Goal: Task Accomplishment & Management: Manage account settings

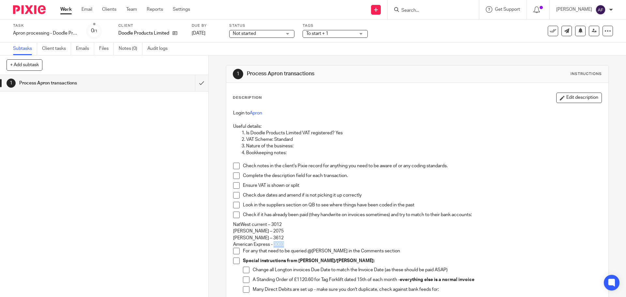
scroll to position [33, 0]
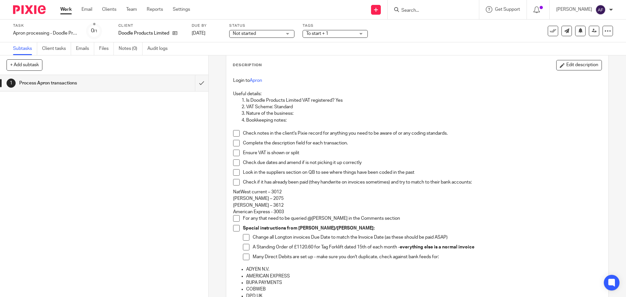
click at [148, 176] on div "1 Process Apron transactions" at bounding box center [104, 186] width 208 height 222
click at [400, 163] on p "Check due dates and amend if is not picking it up correctly" at bounding box center [422, 162] width 358 height 7
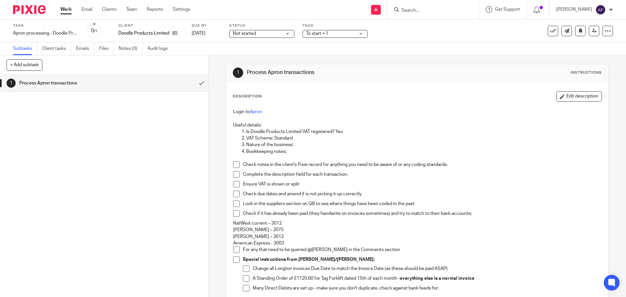
scroll to position [0, 0]
click at [100, 170] on div "1 Process Apron transactions" at bounding box center [104, 186] width 208 height 222
click at [172, 34] on link at bounding box center [173, 33] width 8 height 7
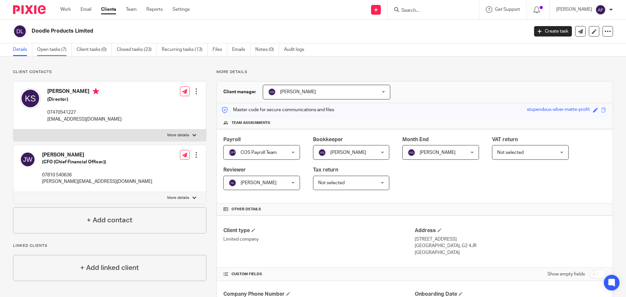
click at [54, 51] on link "Open tasks (7)" at bounding box center [54, 49] width 35 height 13
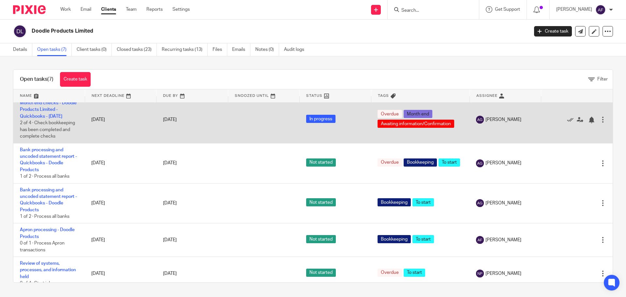
scroll to position [81, 0]
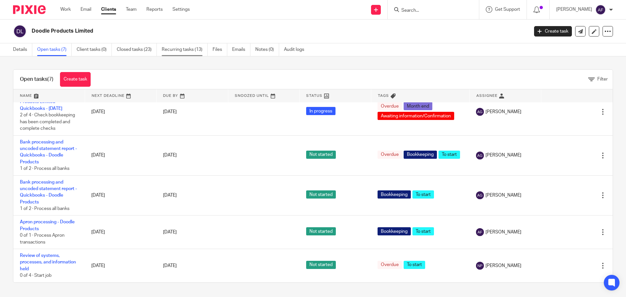
click at [172, 45] on link "Recurring tasks (13)" at bounding box center [185, 49] width 46 height 13
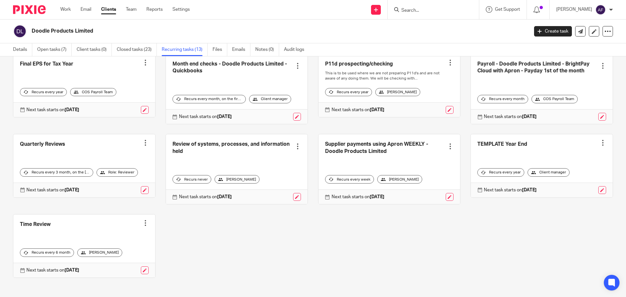
scroll to position [124, 0]
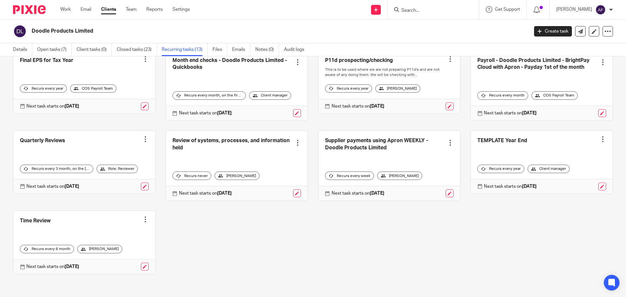
click at [382, 144] on link at bounding box center [390, 166] width 142 height 70
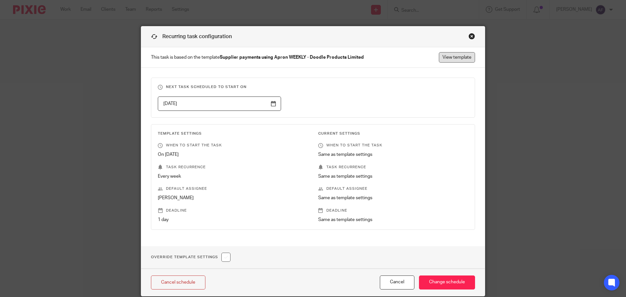
click at [458, 53] on link "View template" at bounding box center [457, 57] width 36 height 10
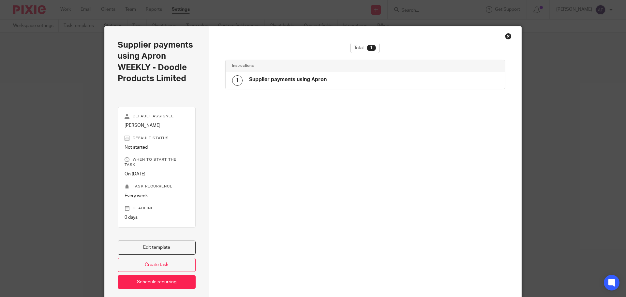
click at [331, 78] on div "1 Supplier payments using Apron" at bounding box center [365, 80] width 279 height 17
click at [301, 78] on h4 "Supplier payments using Apron" at bounding box center [288, 79] width 78 height 7
click at [172, 246] on link "Edit template" at bounding box center [157, 248] width 78 height 14
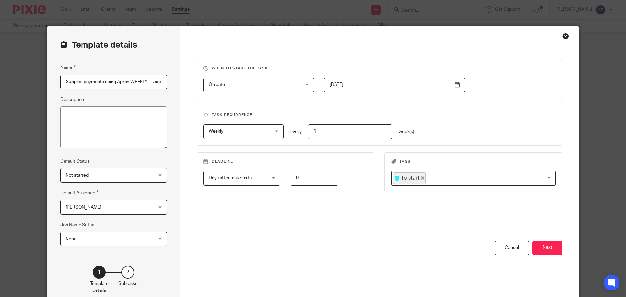
scroll to position [0, 42]
click at [548, 251] on button "Next" at bounding box center [548, 248] width 30 height 14
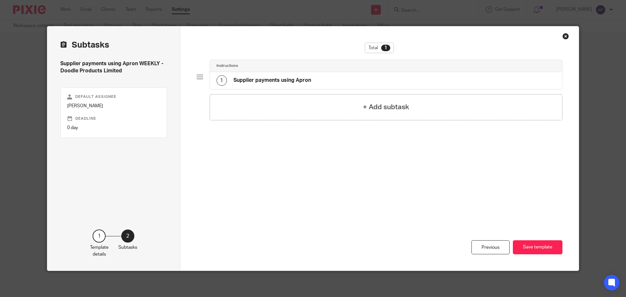
scroll to position [0, 0]
click at [336, 82] on div "1 Supplier payments using Apron" at bounding box center [386, 80] width 353 height 17
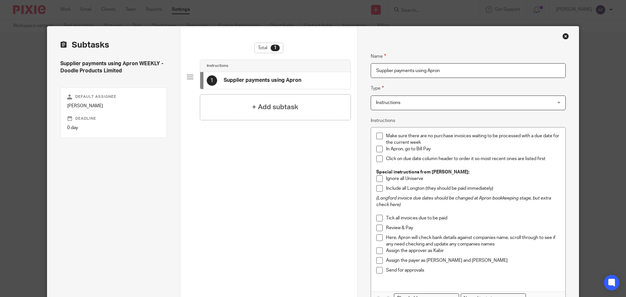
click at [538, 197] on em "(Longford invoice due dates should be changed at Apron bookkeeping stage, but e…" at bounding box center [464, 201] width 176 height 11
click at [433, 143] on p "Make sure there are no purchase invoices waiting to be processed with a due dat…" at bounding box center [473, 139] width 174 height 13
click at [490, 153] on div "In Apron, go to Bill Pay" at bounding box center [473, 151] width 174 height 10
click at [454, 144] on p "Make sure there are no purchase invoices waiting to be processed with a due dat…" at bounding box center [473, 139] width 174 height 13
click at [395, 203] on em "(Longford invoice due dates should be changed at Apron bookkeeping stage, but e…" at bounding box center [464, 201] width 176 height 11
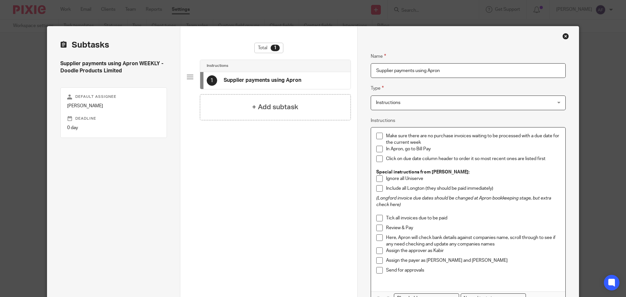
click at [395, 198] on em "(Longford invoice due dates should be changed at Apron bookkeeping stage, but e…" at bounding box center [464, 201] width 176 height 11
click at [437, 206] on p "(Longton invoice due dates should be changed at Apron bookkeeping stage, but ex…" at bounding box center [468, 201] width 184 height 13
click at [410, 204] on p "(Longton invoice due dates should be changed at Apron bookkeeping stage, but ex…" at bounding box center [468, 201] width 184 height 13
click at [464, 194] on div "Include all Longton (they should be paid immediately)" at bounding box center [473, 190] width 174 height 10
click at [491, 191] on p "Include all Longton (they should be paid immediately)" at bounding box center [473, 188] width 174 height 7
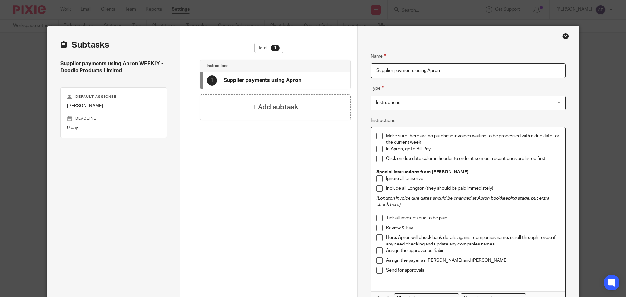
click at [412, 189] on p "Include all Longton (they should be paid immediately)" at bounding box center [473, 188] width 174 height 7
click at [430, 190] on p "Include all Longton (they should be paid immediately)" at bounding box center [473, 188] width 174 height 7
click at [490, 188] on p "Include all Longton (they should be paid immediately)" at bounding box center [473, 188] width 174 height 7
click at [494, 190] on p "Include all Longton (they should be paid immediately)" at bounding box center [473, 188] width 174 height 7
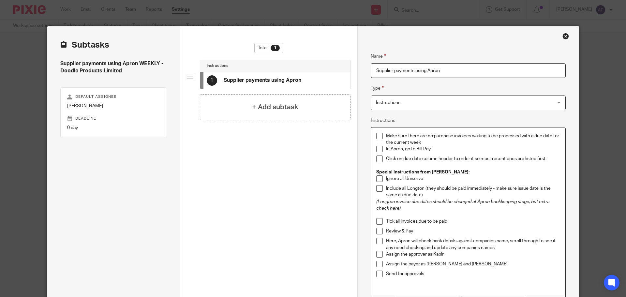
click at [491, 214] on p at bounding box center [468, 215] width 184 height 7
drag, startPoint x: 397, startPoint y: 201, endPoint x: 494, endPoint y: 205, distance: 96.9
click at [494, 200] on em "(Longton invoice due dates should be changed at Apron bookkeeping stage, but ex…" at bounding box center [463, 205] width 174 height 11
click at [511, 222] on p "Tick all invoices due to be paid" at bounding box center [473, 221] width 174 height 7
drag, startPoint x: 477, startPoint y: 218, endPoint x: 482, endPoint y: 218, distance: 4.3
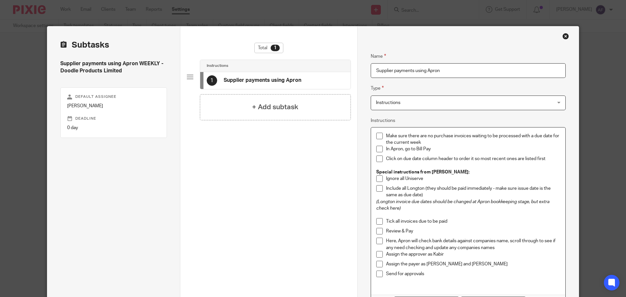
click at [478, 218] on p at bounding box center [468, 215] width 184 height 7
click at [455, 211] on p "(Longton invoice due dates should be changed at Apron bookkeeping stage, but ex…" at bounding box center [468, 205] width 184 height 13
click at [465, 224] on p "Tick all invoices due to be paid" at bounding box center [473, 221] width 174 height 7
click at [515, 215] on p at bounding box center [468, 215] width 184 height 7
click at [545, 207] on p "(Longton invoice due dates should be changed at Apron bookkeeping stage, but ex…" at bounding box center [468, 205] width 184 height 13
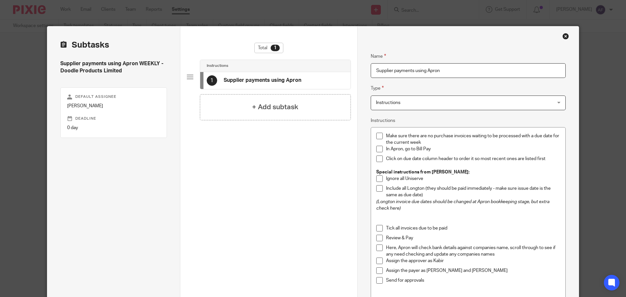
click at [462, 212] on p at bounding box center [468, 215] width 184 height 7
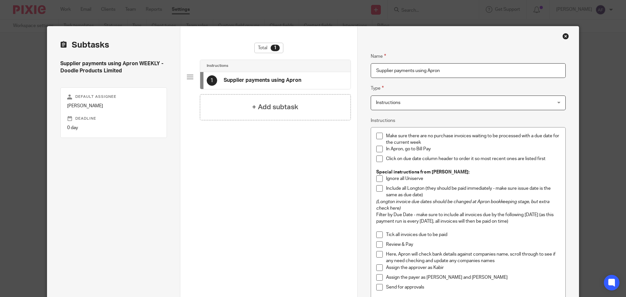
click at [451, 236] on p "Tick all invoices due to be paid" at bounding box center [473, 235] width 174 height 7
click at [528, 222] on p "Filter by Due Date - make sure to include all invoices due by the following Wed…" at bounding box center [468, 218] width 184 height 13
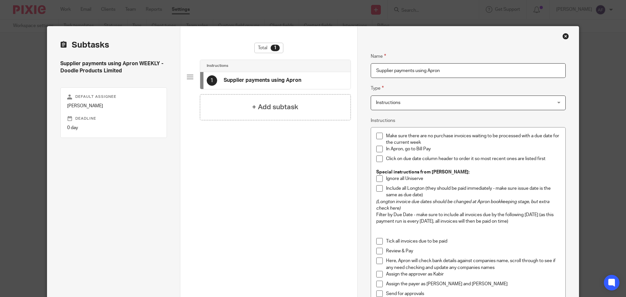
click at [395, 232] on p at bounding box center [468, 235] width 184 height 7
click at [406, 226] on p at bounding box center [468, 228] width 184 height 7
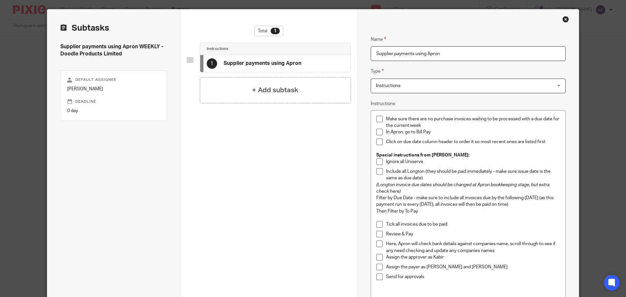
scroll to position [33, 0]
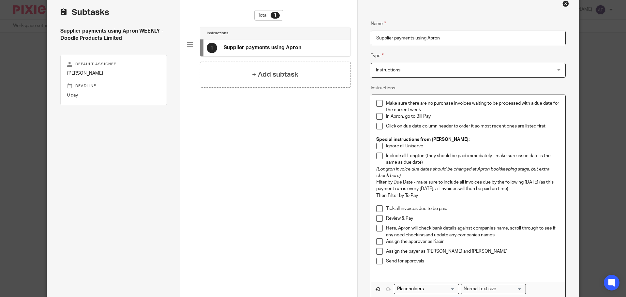
click at [451, 209] on p "Tick all invoices due to be paid" at bounding box center [473, 208] width 174 height 7
click at [501, 222] on div "Review & Pay" at bounding box center [473, 220] width 174 height 10
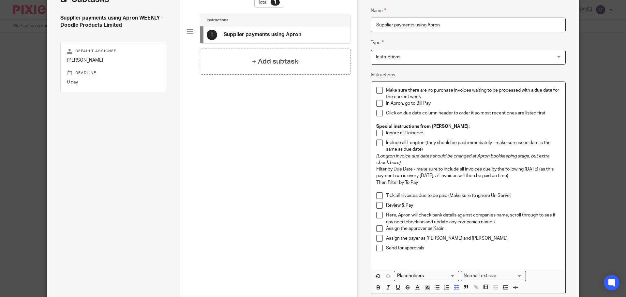
scroll to position [65, 0]
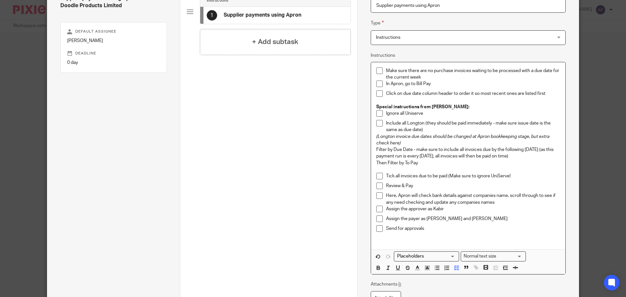
click at [451, 207] on p "Assign the approver as Kabir" at bounding box center [473, 209] width 174 height 7
click at [494, 221] on p "Assign the payer as Kabir and James" at bounding box center [473, 219] width 174 height 7
click at [523, 172] on p at bounding box center [468, 169] width 184 height 7
click at [513, 177] on p "Tick all invoices due to be paid (Make sure to ignore UniServe!" at bounding box center [473, 176] width 174 height 7
click at [503, 200] on p "Here, Apron will check bank details against companies name, scroll through to s…" at bounding box center [473, 198] width 174 height 13
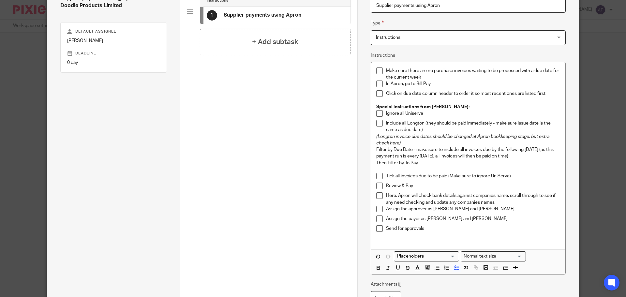
click at [445, 111] on p "Ignore all Uniserve" at bounding box center [473, 113] width 174 height 7
drag, startPoint x: 379, startPoint y: 105, endPoint x: 447, endPoint y: 109, distance: 68.0
click at [447, 109] on p "Special instructions from Kabir:" at bounding box center [468, 107] width 184 height 7
click at [429, 116] on p "Ignore all Uniserve" at bounding box center [473, 113] width 174 height 7
click at [451, 150] on p "Filter by Due Date - make sure to include all invoices due by the following Wed…" at bounding box center [468, 152] width 184 height 13
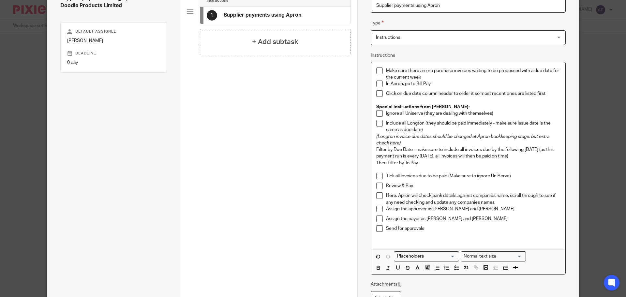
click at [477, 160] on p "Then Filter by To Pay" at bounding box center [468, 163] width 184 height 7
click at [470, 158] on p "Filter by Due Date - make sure to include all invoices due by the following Wed…" at bounding box center [468, 152] width 184 height 13
click at [520, 200] on p "Here, Apron will check bank details against companies name, scroll through to s…" at bounding box center [473, 198] width 174 height 13
click at [520, 82] on p "In Apron, go to Bill Pay" at bounding box center [473, 84] width 174 height 7
click at [468, 72] on p "Make sure there are no purchase invoices waiting to be processed with a due dat…" at bounding box center [473, 74] width 174 height 13
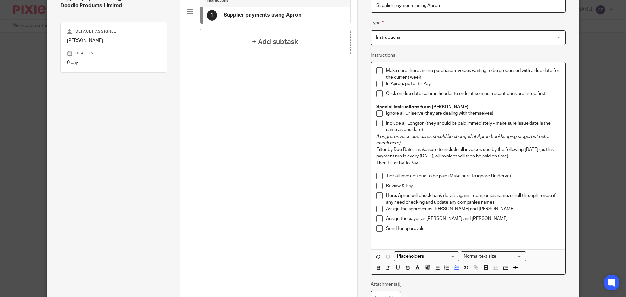
click at [491, 73] on p "Make sure there are no purchase invoices waiting to be processed with a due dat…" at bounding box center [473, 74] width 174 height 13
drag, startPoint x: 450, startPoint y: 74, endPoint x: 435, endPoint y: 80, distance: 16.1
click at [382, 68] on li "Make sure there are no purchase invoices waiting to be processed with a due dat…" at bounding box center [468, 74] width 184 height 13
click at [453, 83] on p "In Apron, go to Bill Pay" at bounding box center [473, 84] width 174 height 7
click at [435, 75] on p "Make sure there are no purchase invoices waiting to be processed with a due dat…" at bounding box center [473, 74] width 174 height 13
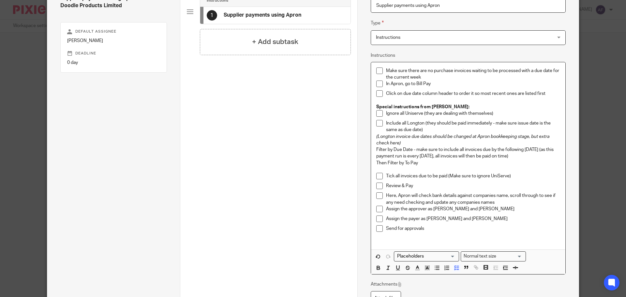
click at [469, 71] on p "Make sure there are no purchase invoices waiting to be processed with a due dat…" at bounding box center [473, 74] width 174 height 13
click at [458, 94] on p "Click on due date column header to order it so most recent ones are listed first" at bounding box center [473, 93] width 174 height 7
click at [489, 86] on p "In Apron, go to Bill Pay" at bounding box center [473, 84] width 174 height 7
click at [491, 84] on p "In Apron, go to Bill Pay" at bounding box center [473, 84] width 174 height 7
click at [537, 91] on p "Click on due date column header to order it so most recent ones are listed first" at bounding box center [473, 93] width 174 height 7
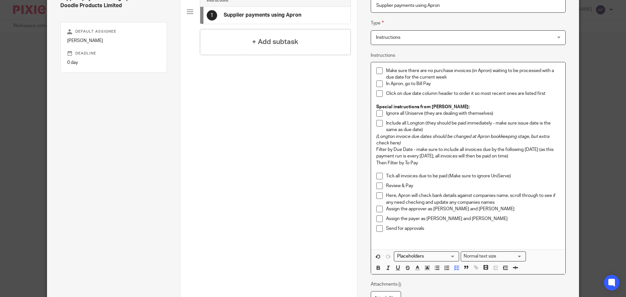
click at [550, 98] on p at bounding box center [473, 100] width 174 height 7
click at [433, 175] on p "Tick all invoices due to be paid (Make sure to ignore UniServe)" at bounding box center [473, 176] width 174 height 7
click at [446, 124] on p "Include all Longton (they should be paid immediately - make sure issue date is …" at bounding box center [473, 126] width 174 height 13
click at [525, 176] on p "Tick all invoices due to be paid (Make sure to ignore UniServe)" at bounding box center [473, 176] width 174 height 7
click at [510, 116] on div "Ignore all Uniserve (they are dealing with themselves)" at bounding box center [473, 115] width 174 height 10
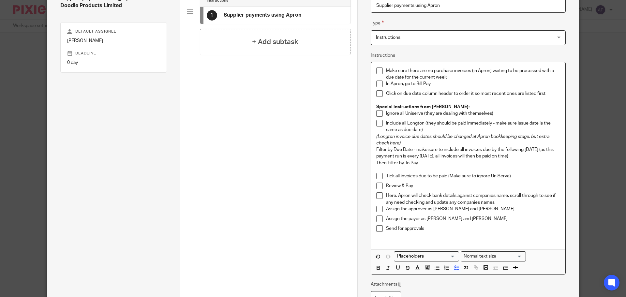
click at [413, 114] on p "Ignore all Uniserve (they are dealing with themselves)" at bounding box center [473, 113] width 174 height 7
click at [439, 144] on p "(Longton invoice due dates should be changed at Apron bookkeeping stage, but ex…" at bounding box center [468, 139] width 184 height 13
click at [453, 162] on p "Then Filter by To Pay" at bounding box center [468, 163] width 184 height 7
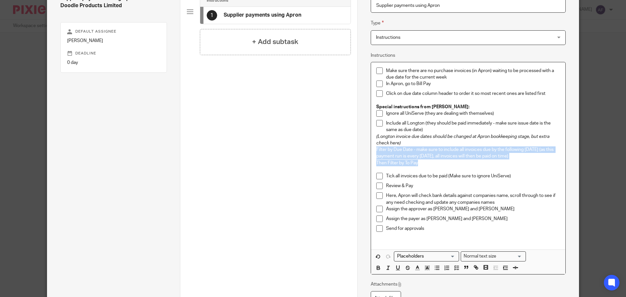
drag, startPoint x: 421, startPoint y: 160, endPoint x: 372, endPoint y: 149, distance: 50.9
click at [372, 149] on div "Make sure there are no purchase invoices (in Apron) waiting to be processed wit…" at bounding box center [468, 155] width 194 height 187
click at [454, 271] on icon "button" at bounding box center [457, 268] width 6 height 6
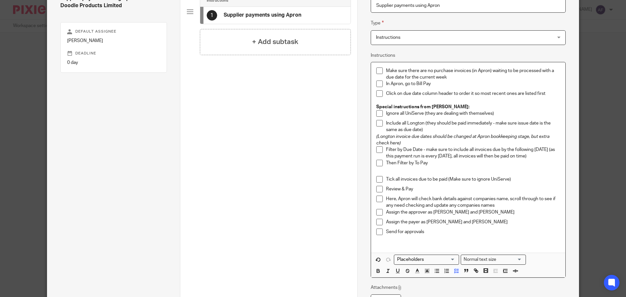
click at [461, 204] on p "Here, Apron will check bank details against companies name, scroll through to s…" at bounding box center [473, 202] width 174 height 13
click at [416, 169] on div "Then Filter by To Pay" at bounding box center [473, 165] width 174 height 10
drag, startPoint x: 433, startPoint y: 172, endPoint x: 438, endPoint y: 168, distance: 5.3
click at [433, 171] on p at bounding box center [468, 173] width 184 height 7
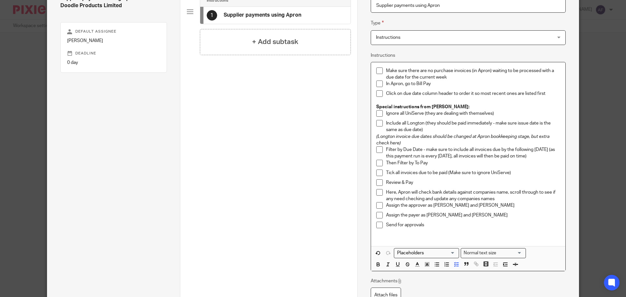
click at [448, 186] on div "Review & Pay" at bounding box center [473, 184] width 174 height 10
click at [457, 178] on div "Tick all invoices due to be paid (Make sure to ignore UniServe)" at bounding box center [473, 175] width 174 height 10
click at [516, 174] on p "Tick all invoices due to be paid (Make sure to ignore UniServe)" at bounding box center [473, 173] width 174 height 7
click at [494, 218] on p "Assign the payer as Kabir and James" at bounding box center [473, 215] width 174 height 7
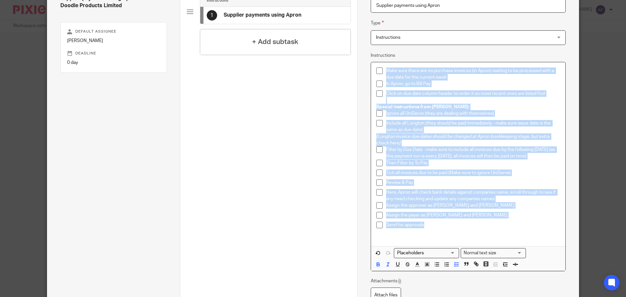
drag, startPoint x: 436, startPoint y: 226, endPoint x: 362, endPoint y: 69, distance: 173.3
click at [362, 69] on div "Name Supplier payments using Apron Type Instructions Instructions Instructions …" at bounding box center [467, 153] width 221 height 384
copy div "Make sure there are no purchase invoices (in Apron) waiting to be processed wit…"
click at [511, 219] on div "Assign the payer as Kabir and James" at bounding box center [473, 217] width 174 height 10
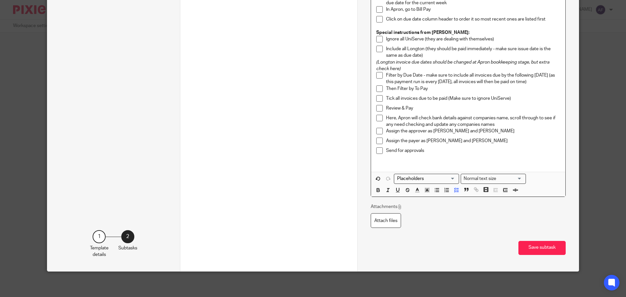
scroll to position [140, 0]
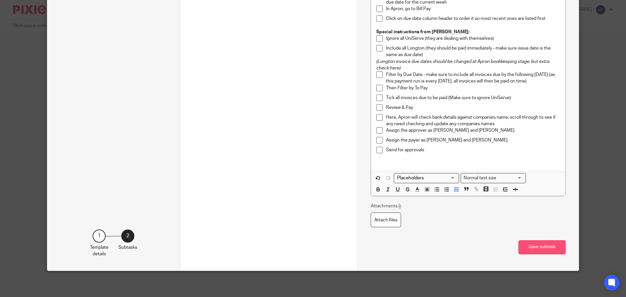
click at [532, 248] on button "Save subtask" at bounding box center [542, 247] width 47 height 14
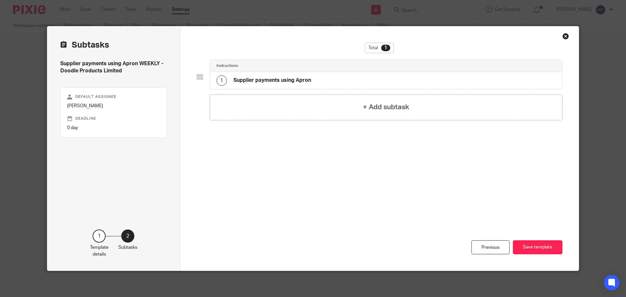
click at [532, 248] on button "Save template" at bounding box center [538, 247] width 50 height 14
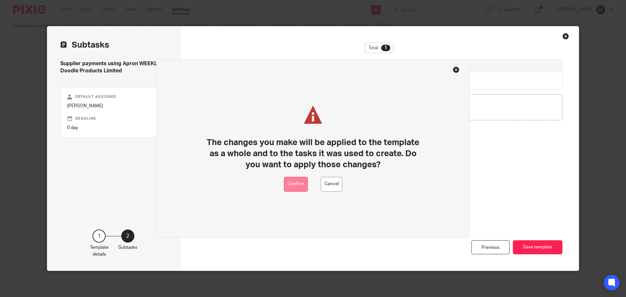
click at [300, 182] on button "Confirm" at bounding box center [296, 184] width 24 height 15
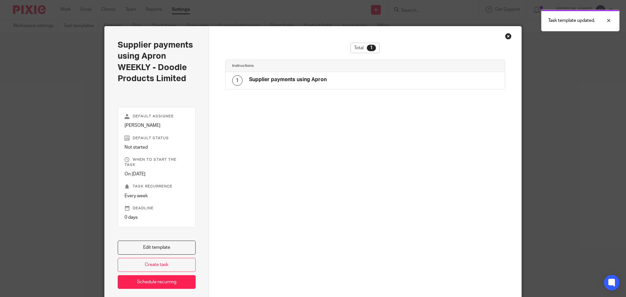
click at [506, 37] on div "Close this dialog window" at bounding box center [508, 36] width 7 height 7
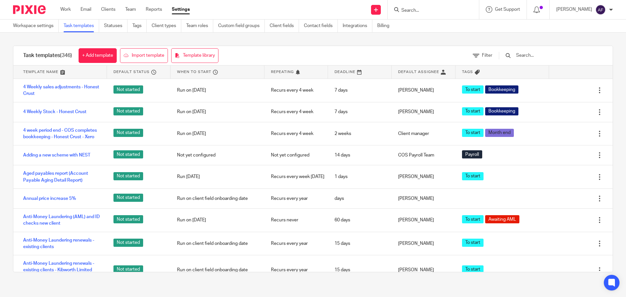
click at [453, 14] on div at bounding box center [433, 9] width 91 height 19
click at [448, 10] on input "Search" at bounding box center [430, 11] width 59 height 6
type input "doodle"
click at [446, 37] on link at bounding box center [452, 31] width 104 height 20
click at [446, 32] on link at bounding box center [452, 31] width 104 height 20
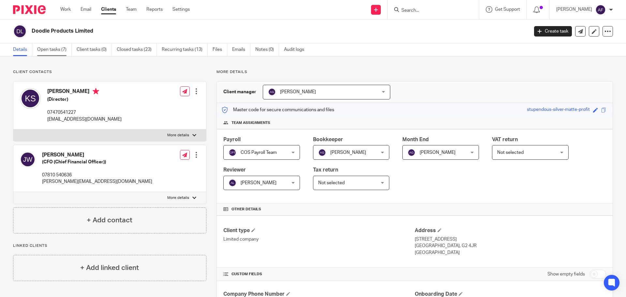
click at [56, 50] on link "Open tasks (7)" at bounding box center [54, 49] width 35 height 13
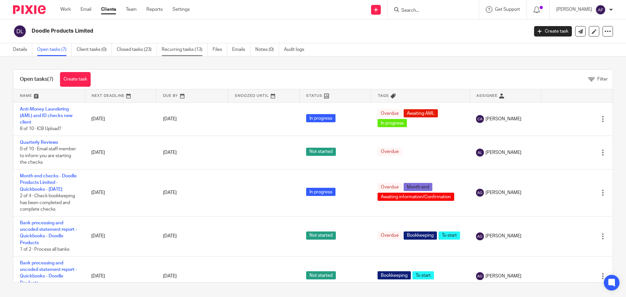
click at [171, 49] on link "Recurring tasks (13)" at bounding box center [185, 49] width 46 height 13
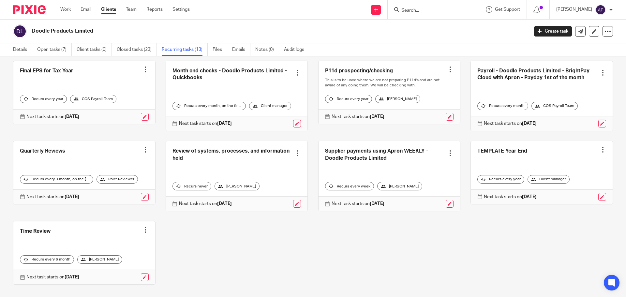
scroll to position [124, 0]
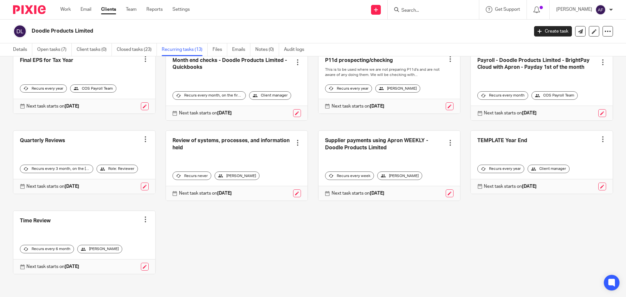
click at [384, 151] on link at bounding box center [390, 166] width 142 height 70
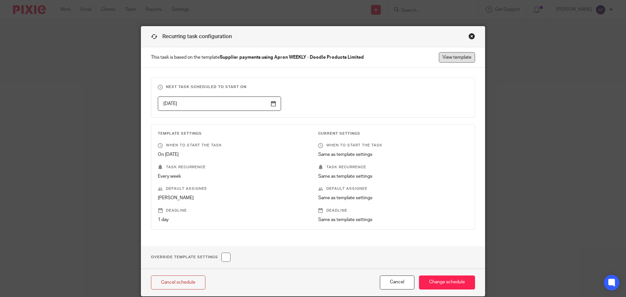
click at [456, 57] on link "View template" at bounding box center [457, 57] width 36 height 10
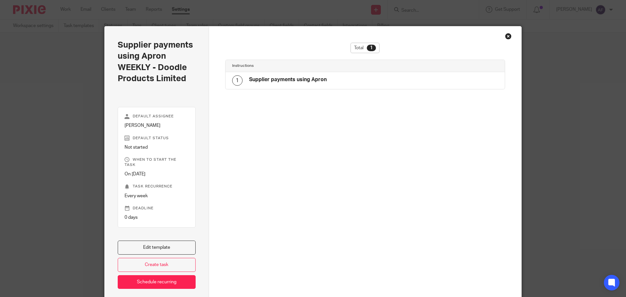
click at [374, 80] on div "1 Supplier payments using Apron" at bounding box center [365, 80] width 279 height 17
drag, startPoint x: 178, startPoint y: 244, endPoint x: 188, endPoint y: 242, distance: 9.7
click at [179, 244] on link "Edit template" at bounding box center [157, 248] width 78 height 14
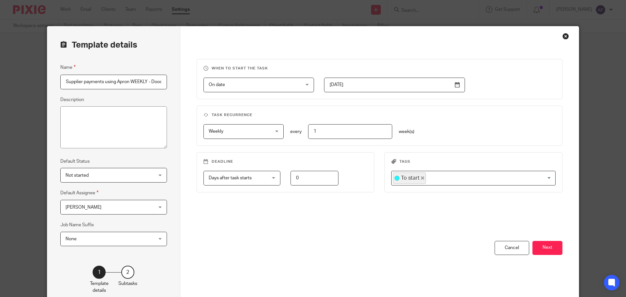
scroll to position [0, 42]
drag, startPoint x: 547, startPoint y: 251, endPoint x: 472, endPoint y: 176, distance: 106.5
click at [546, 252] on button "Next" at bounding box center [548, 248] width 30 height 14
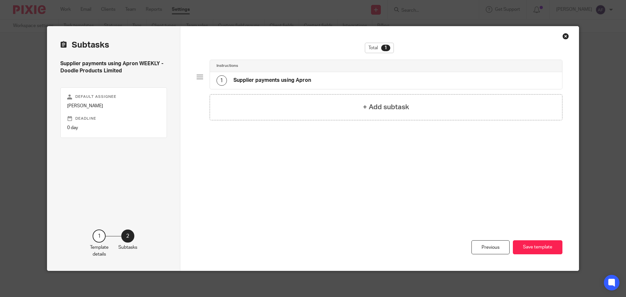
click at [305, 76] on div "1 Supplier payments using Apron" at bounding box center [264, 80] width 95 height 10
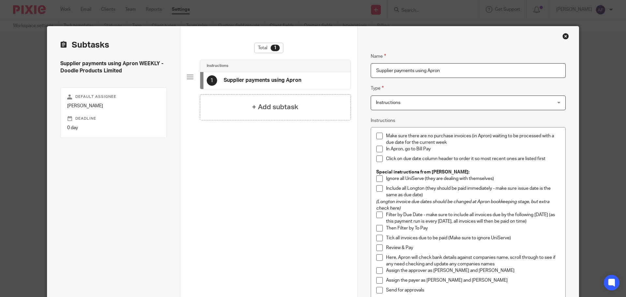
click at [565, 38] on div "Close this dialog window" at bounding box center [566, 36] width 7 height 7
